Goal: Task Accomplishment & Management: Manage account settings

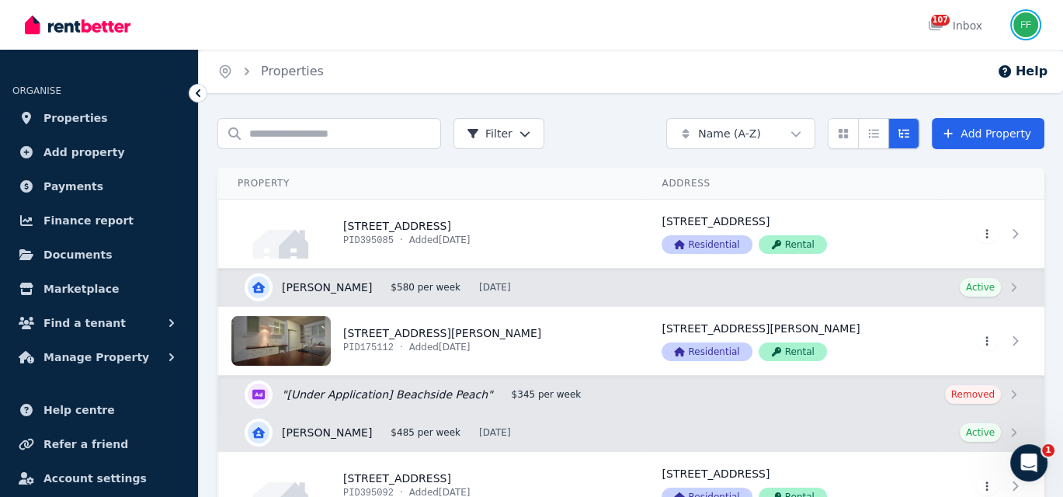
click at [1028, 30] on img "button" at bounding box center [1026, 24] width 25 height 25
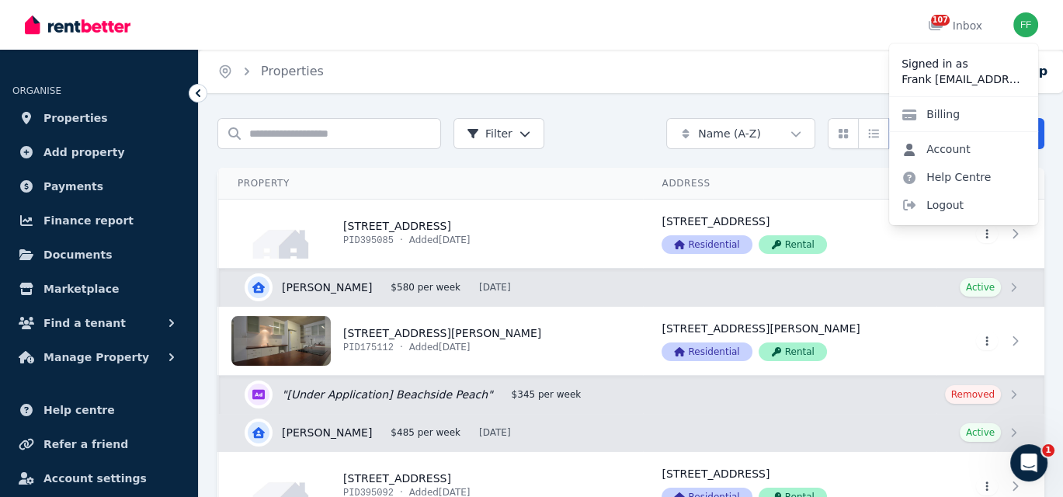
click at [939, 146] on link "Account" at bounding box center [936, 149] width 94 height 28
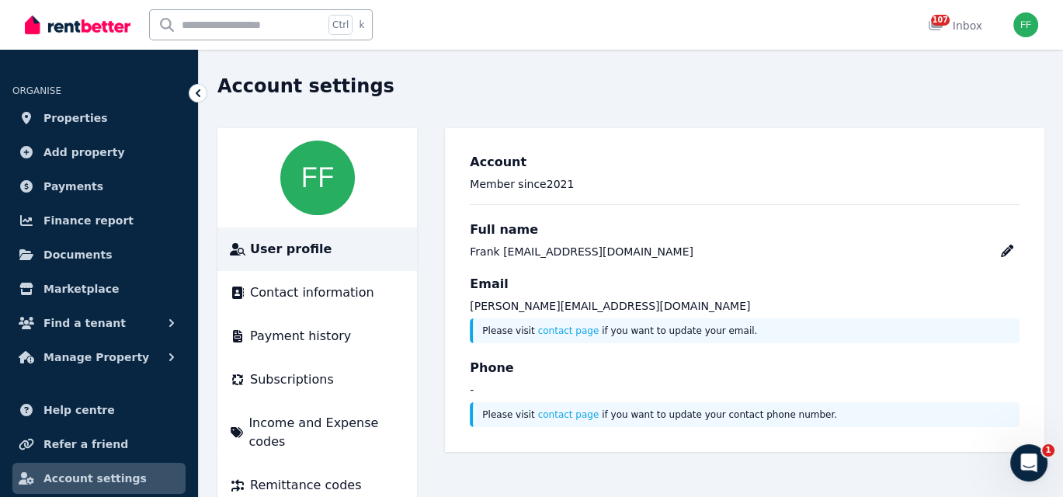
scroll to position [63, 0]
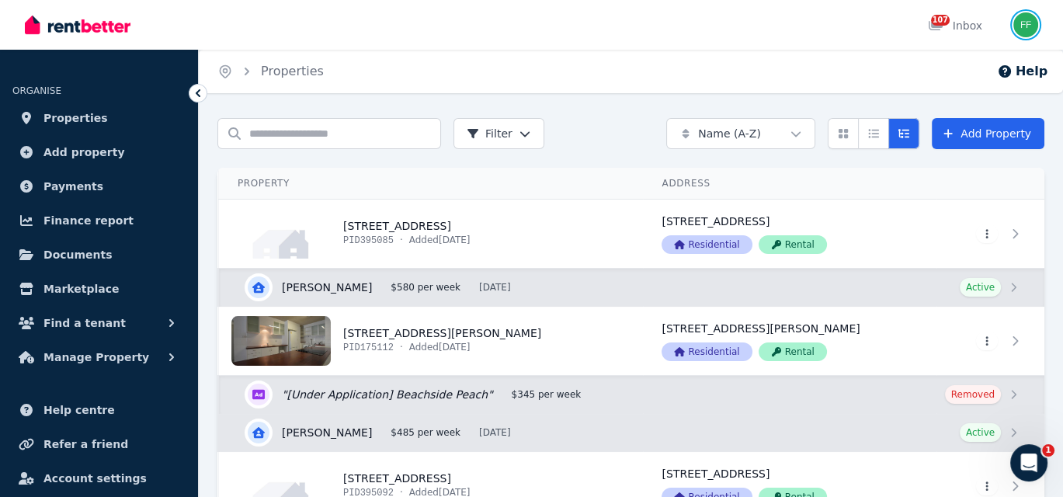
click at [1028, 26] on img "button" at bounding box center [1026, 24] width 25 height 25
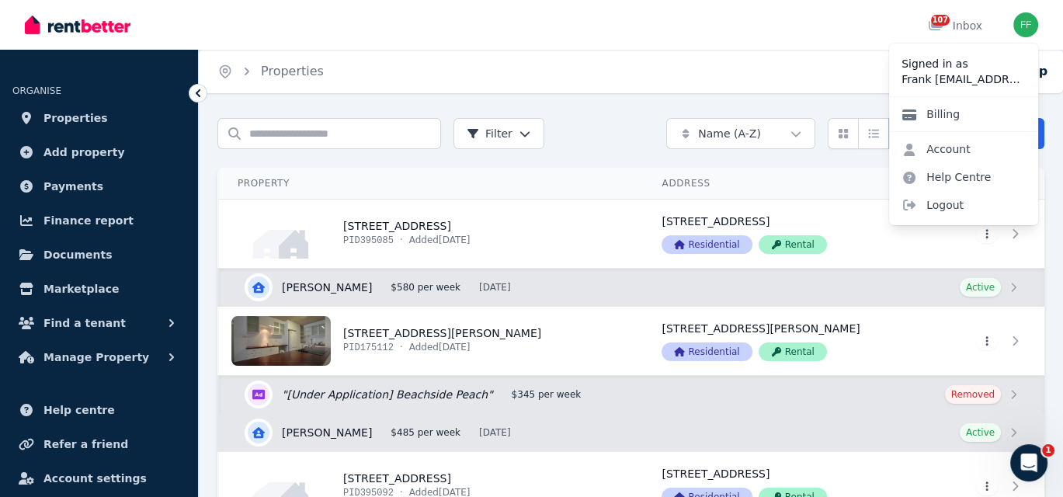
click at [907, 112] on icon at bounding box center [910, 115] width 16 height 12
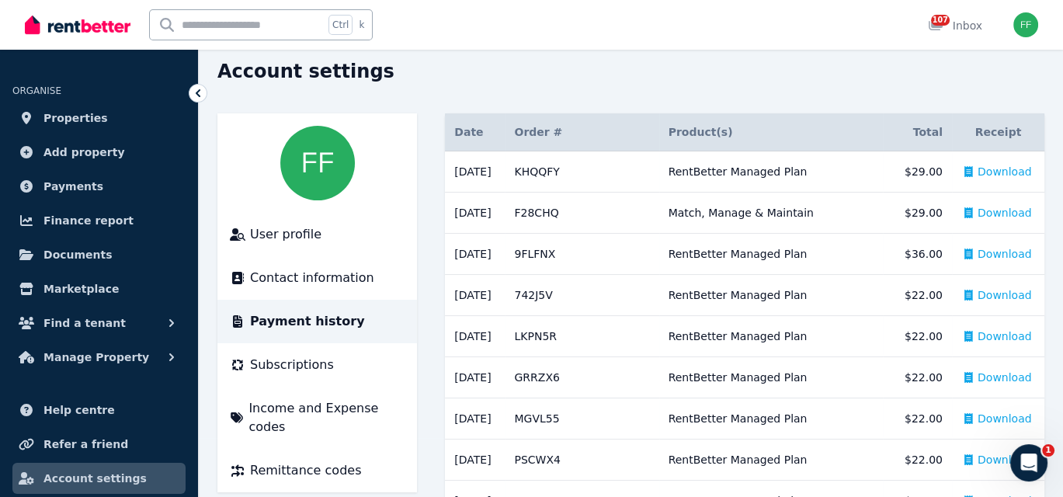
scroll to position [155, 0]
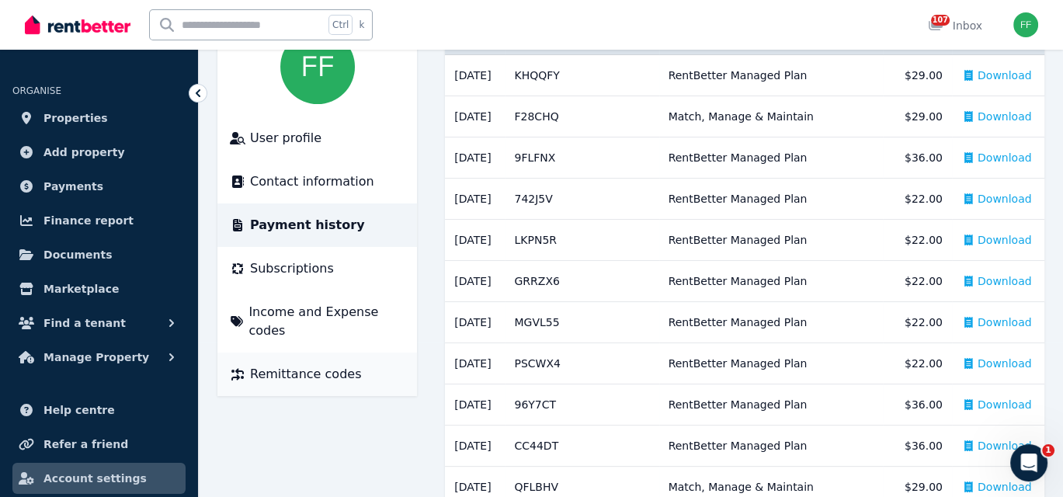
click at [286, 365] on span "Remittance codes" at bounding box center [305, 374] width 111 height 19
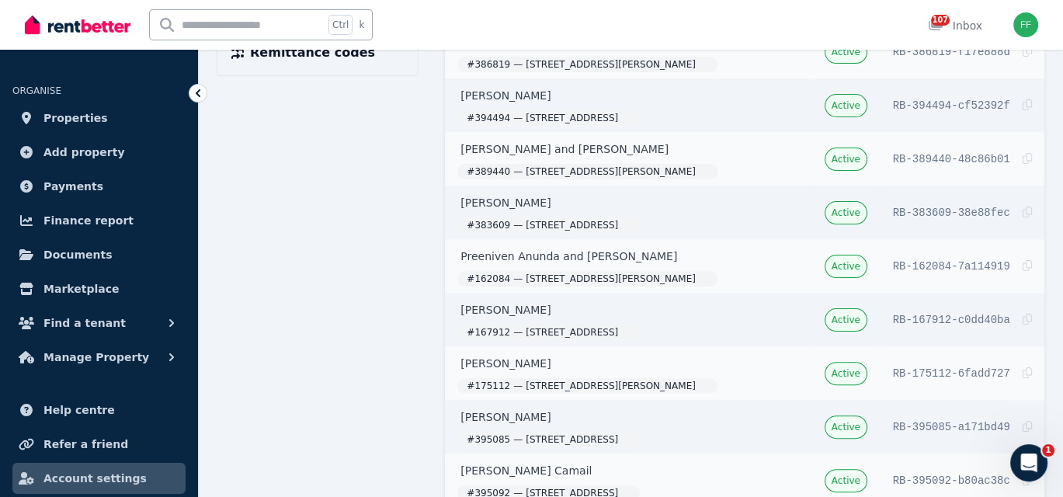
scroll to position [544, 0]
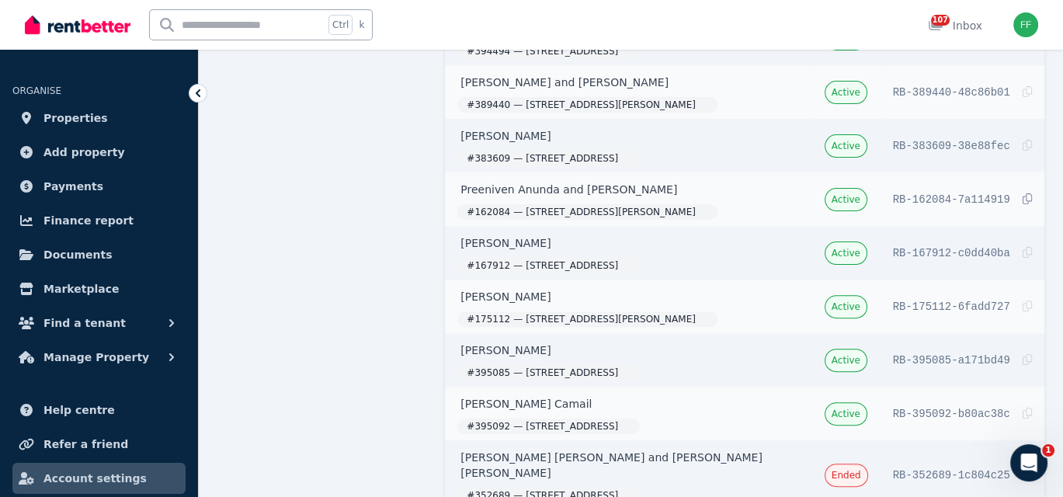
click at [1006, 191] on span "Copied!" at bounding box center [962, 199] width 139 height 16
click at [1012, 191] on td "RB-162084-7a114919 Copied!" at bounding box center [963, 199] width 164 height 54
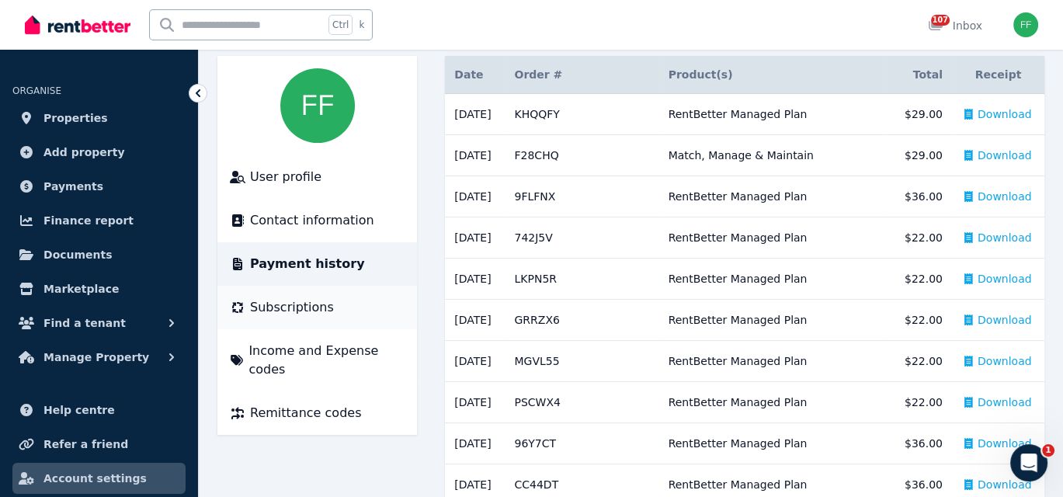
scroll to position [141, 0]
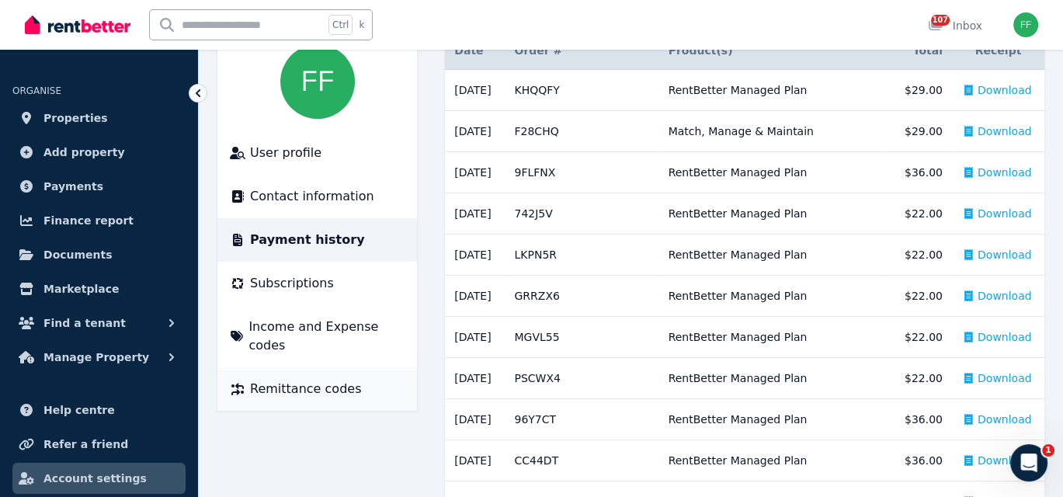
click at [295, 380] on span "Remittance codes" at bounding box center [305, 389] width 111 height 19
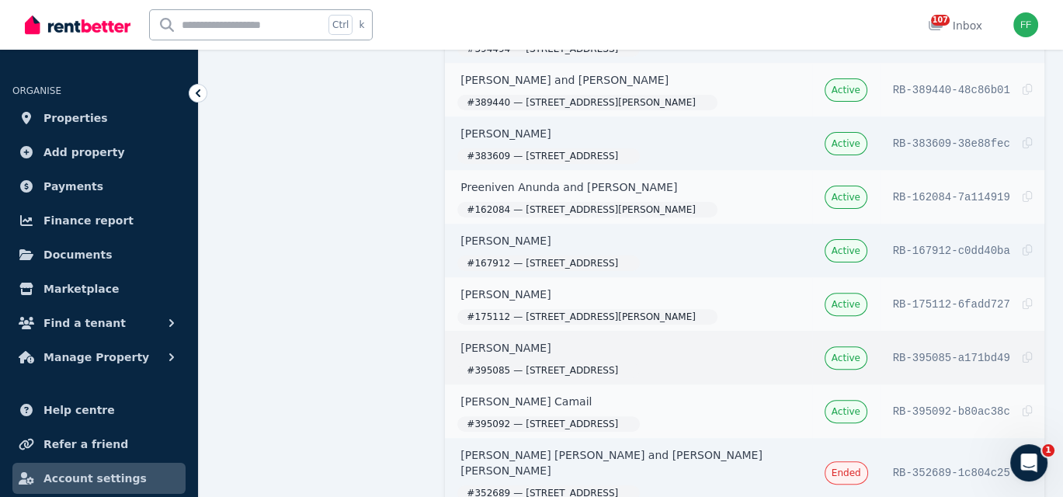
scroll to position [571, 0]
